Goal: Information Seeking & Learning: Learn about a topic

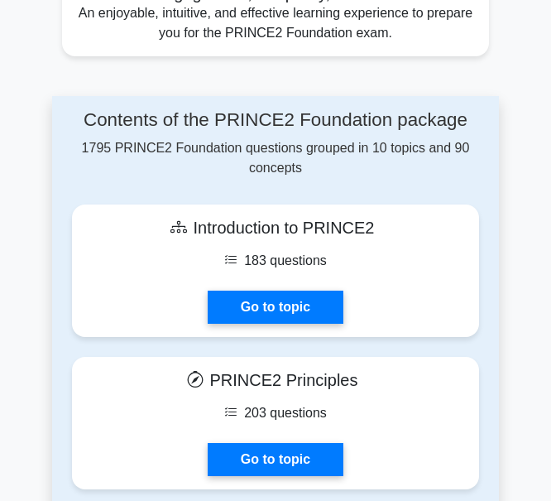
scroll to position [1103, 0]
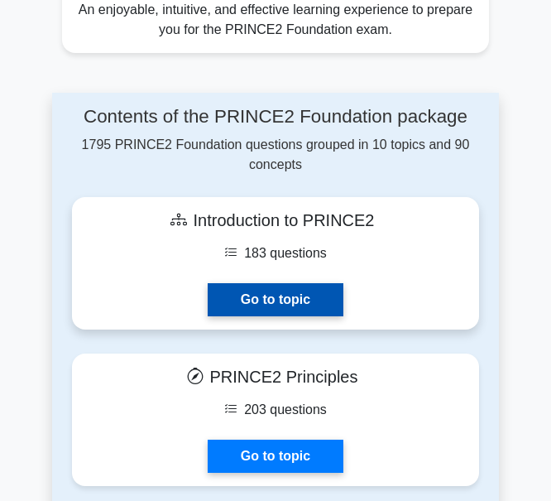
click at [279, 283] on link "Go to topic" at bounding box center [276, 299] width 136 height 33
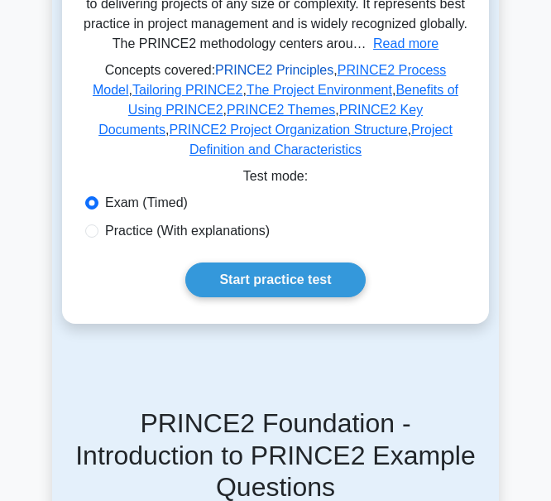
scroll to position [358, 0]
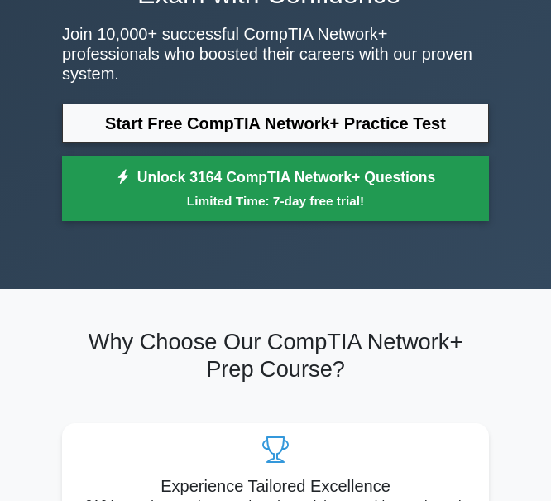
scroll to position [138, 0]
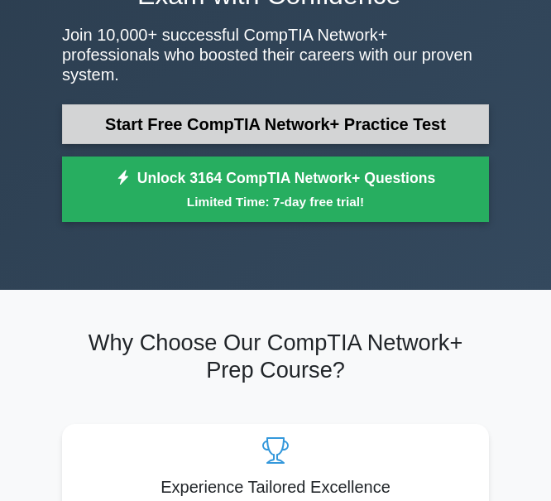
click at [371, 104] on link "Start Free CompTIA Network+ Practice Test" at bounding box center [275, 124] width 427 height 40
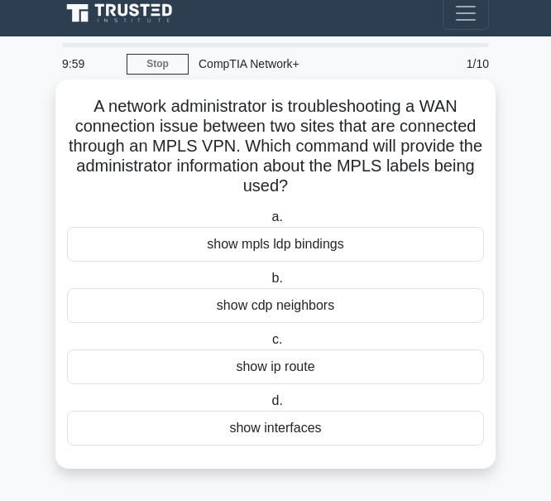
scroll to position [12, 0]
